Goal: Information Seeking & Learning: Find specific fact

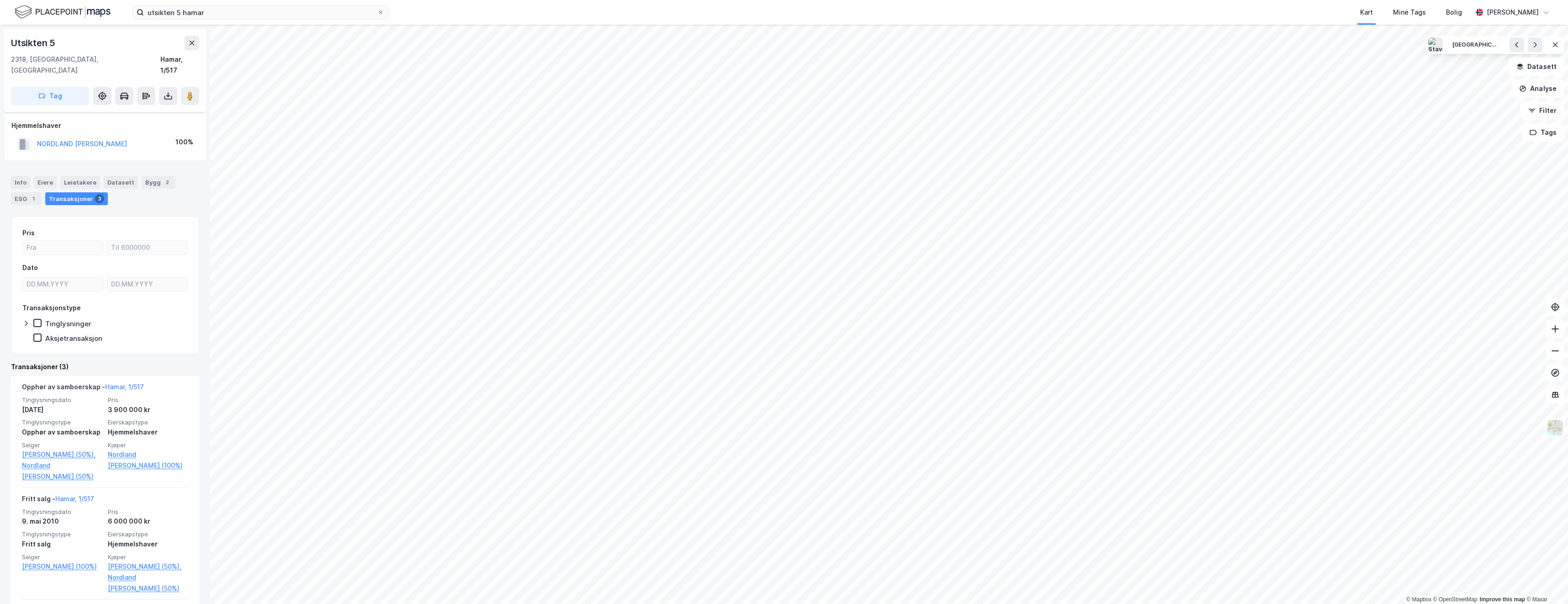
scroll to position [46, 0]
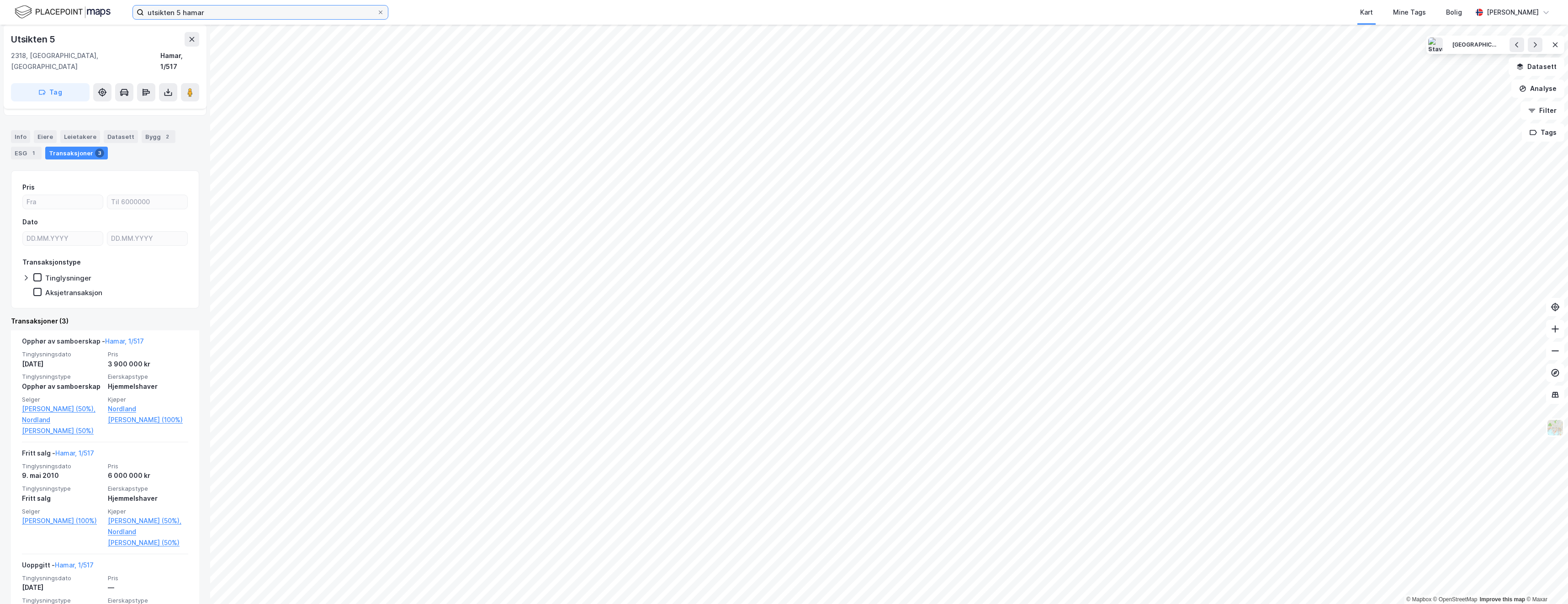
click at [338, 15] on input "utsikten 5 hamar" at bounding box center [260, 12] width 233 height 14
type input "u"
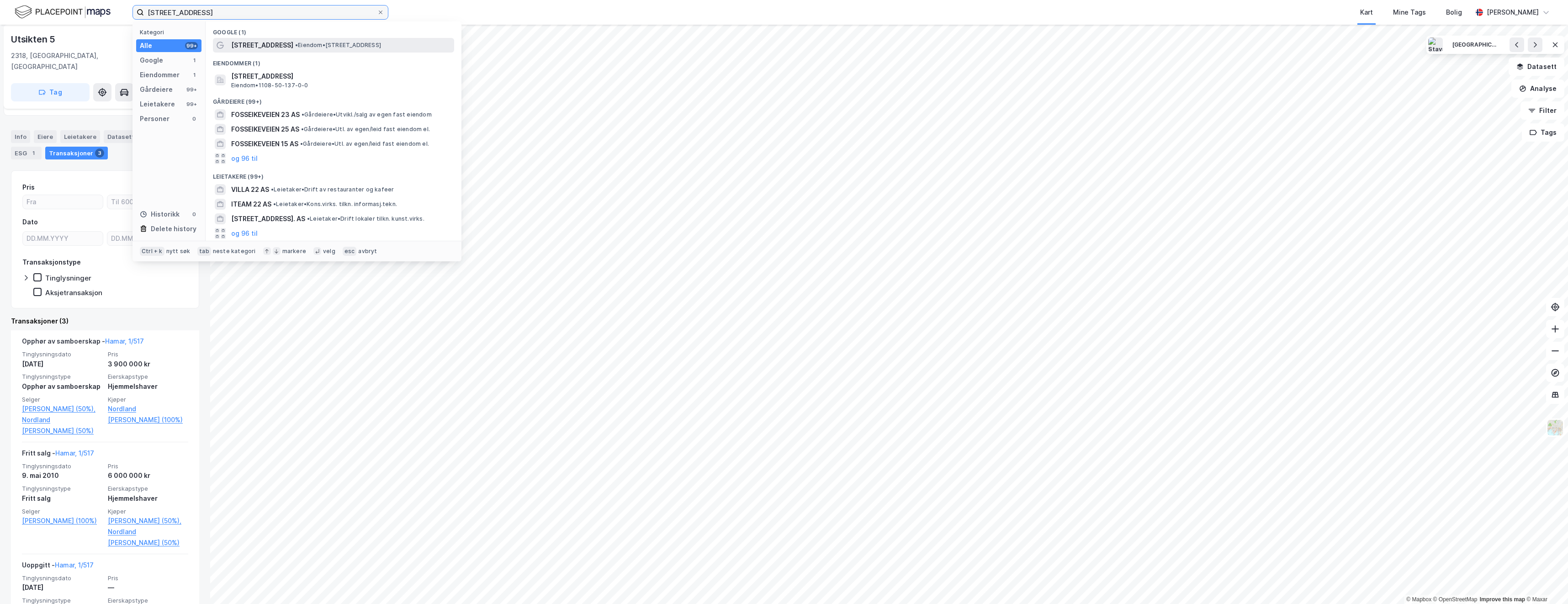
type input "[STREET_ADDRESS]"
click at [252, 42] on span "[STREET_ADDRESS]" at bounding box center [262, 45] width 62 height 11
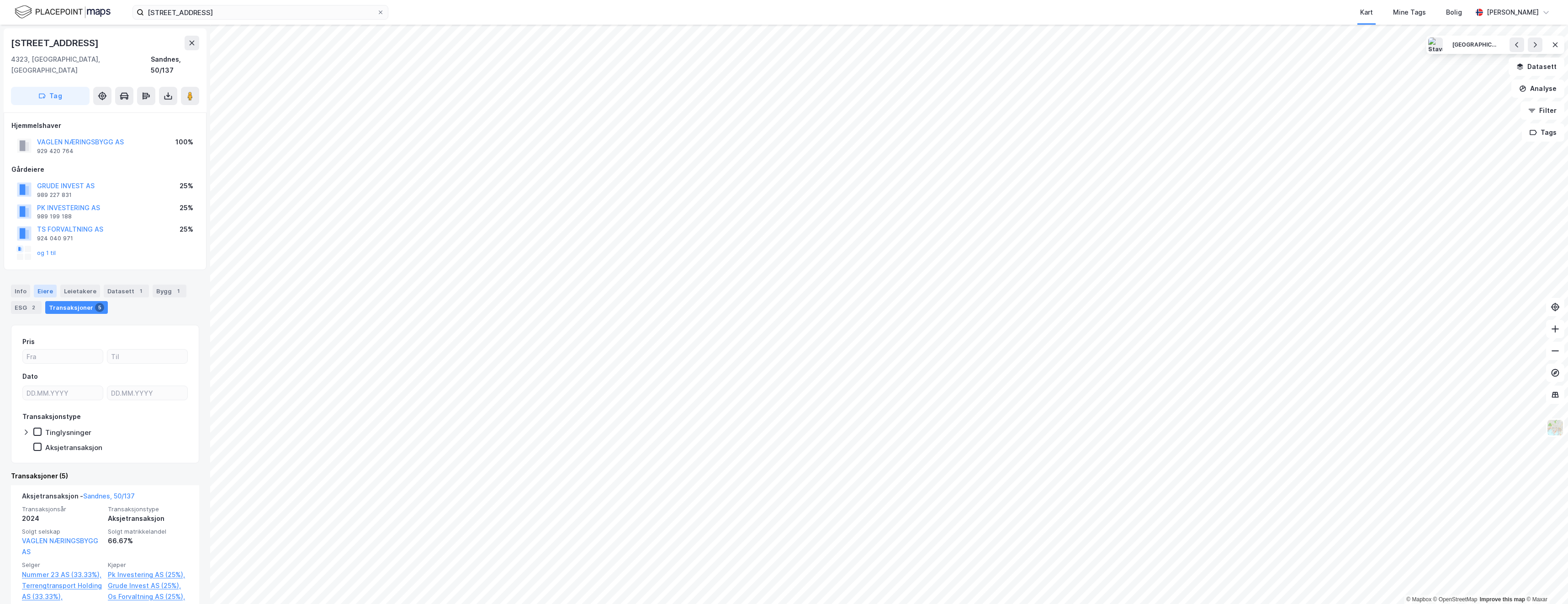
click at [42, 285] on div "Eiere" at bounding box center [45, 291] width 23 height 13
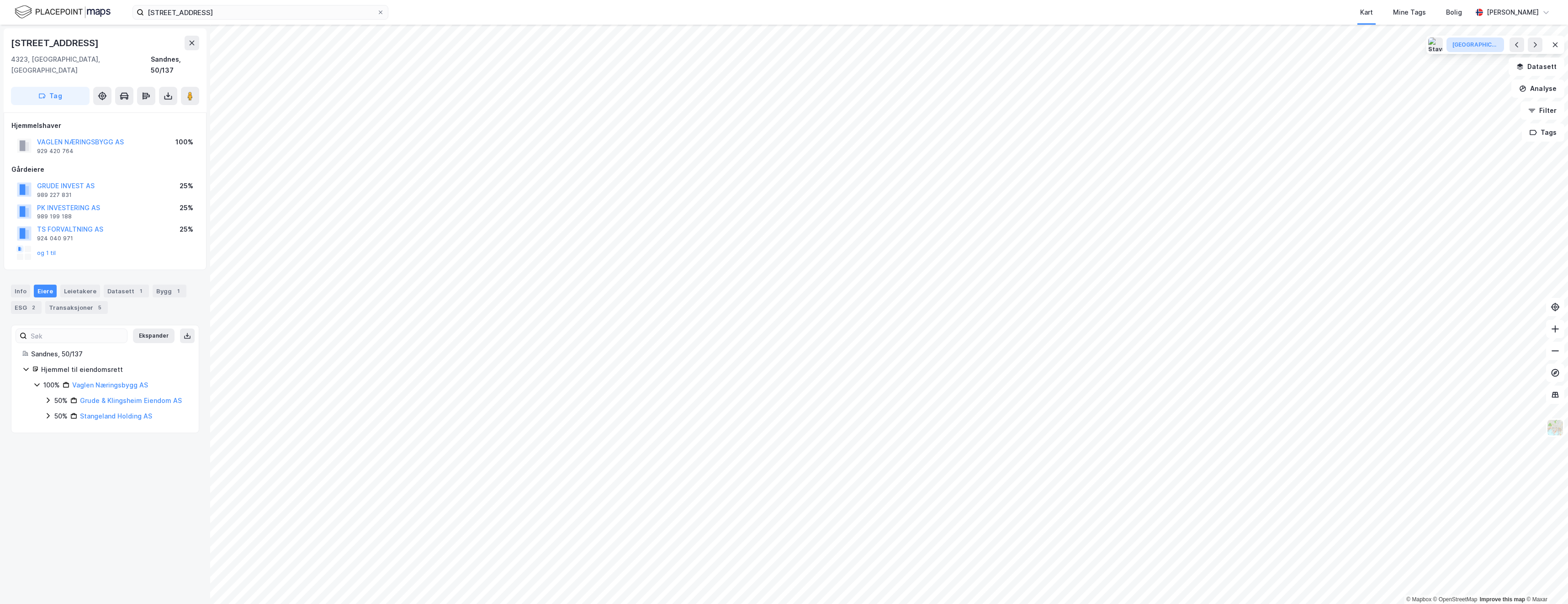
click at [1489, 52] on button "[GEOGRAPHIC_DATA]" at bounding box center [1475, 45] width 57 height 15
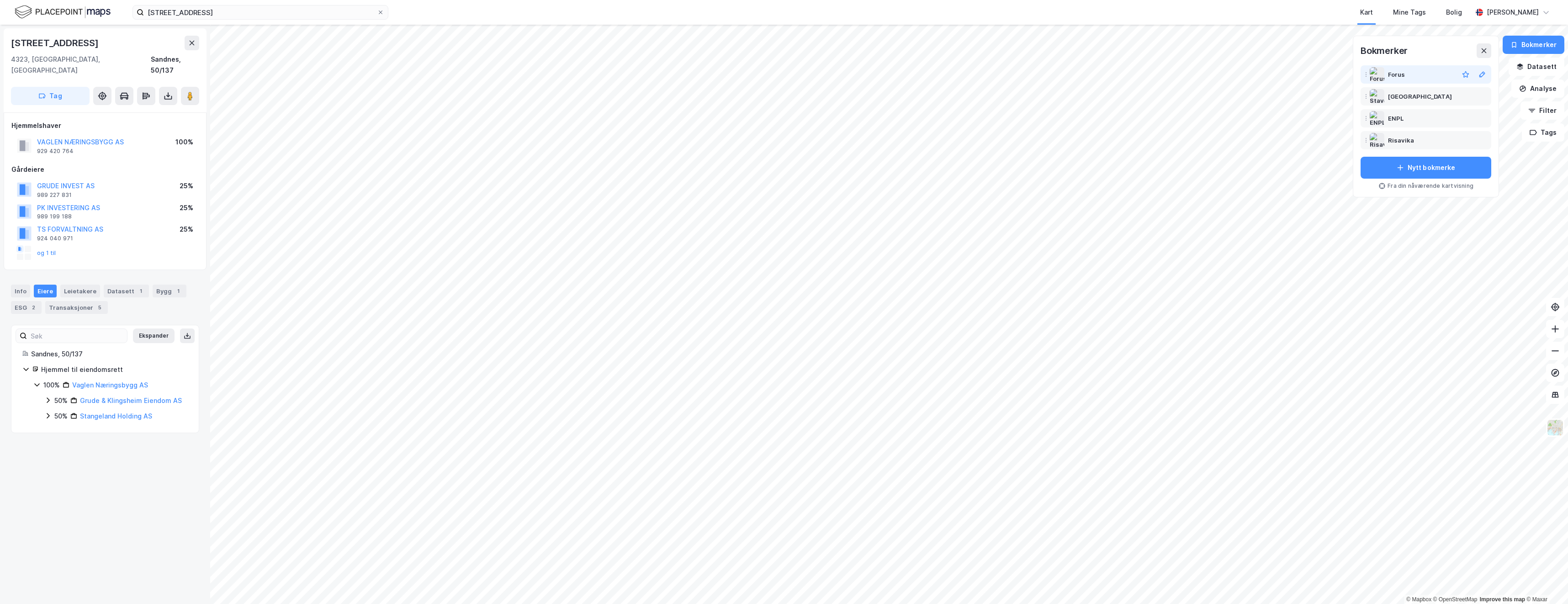
click at [1403, 75] on div "Forus" at bounding box center [1396, 74] width 17 height 11
